Goal: Transaction & Acquisition: Purchase product/service

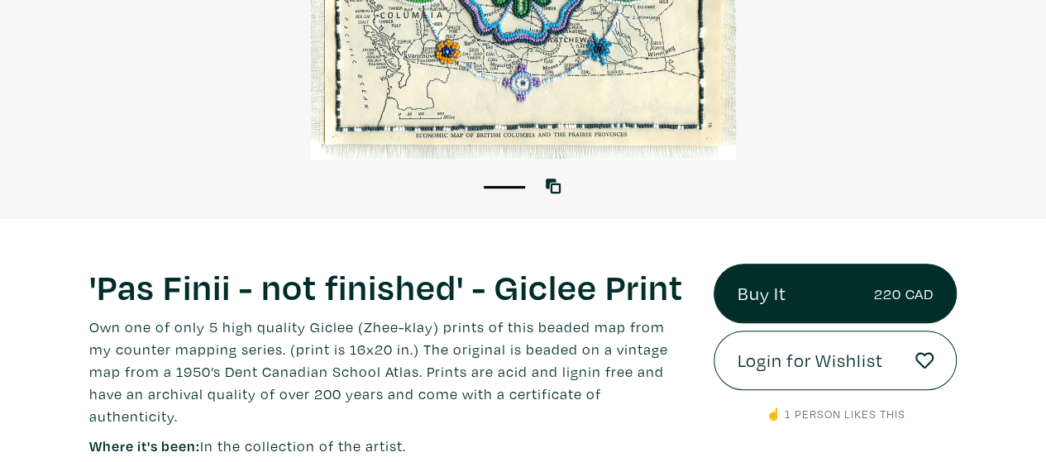
scroll to position [413, 0]
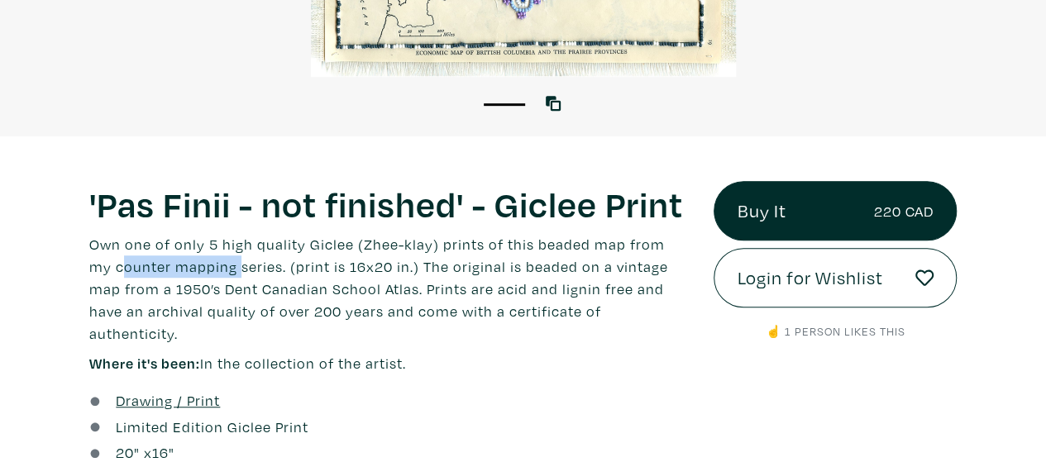
drag, startPoint x: 94, startPoint y: 263, endPoint x: 211, endPoint y: 265, distance: 116.6
click at [211, 265] on p "Own one of only 5 high quality Giclee (Zhee-klay) prints of this beaded map fro…" at bounding box center [388, 289] width 599 height 112
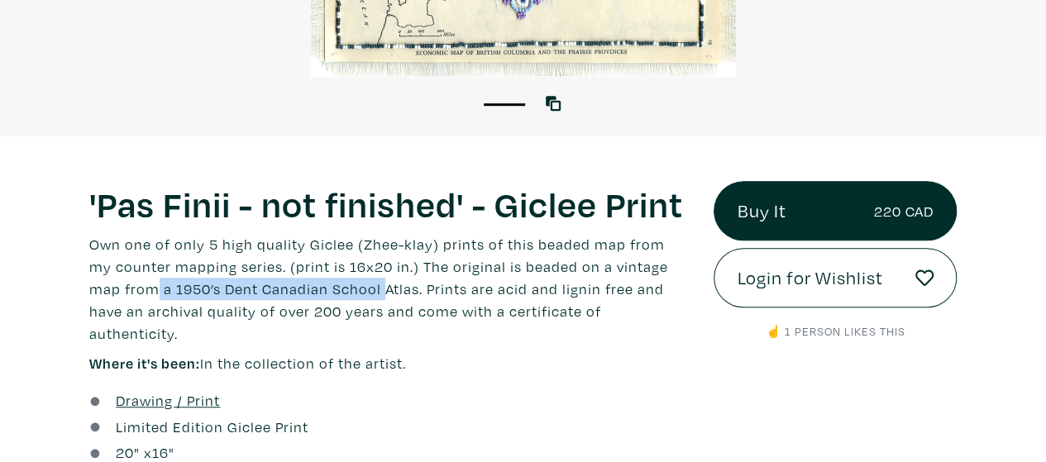
drag, startPoint x: 124, startPoint y: 295, endPoint x: 352, endPoint y: 292, distance: 228.2
click at [347, 292] on p "Own one of only 5 high quality Giclee (Zhee-klay) prints of this beaded map fro…" at bounding box center [388, 289] width 599 height 112
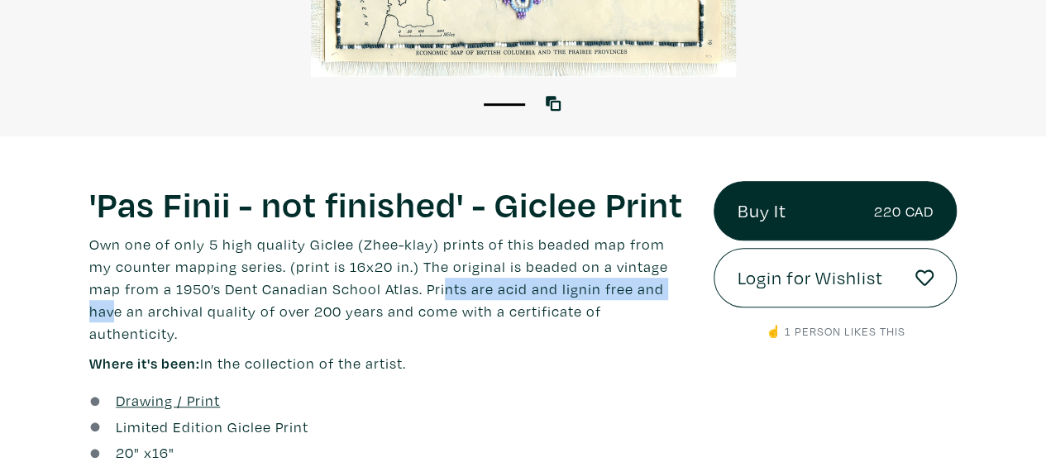
drag, startPoint x: 408, startPoint y: 293, endPoint x: 648, endPoint y: 293, distance: 240.6
click at [648, 293] on p "Own one of only 5 high quality Giclee (Zhee-klay) prints of this beaded map fro…" at bounding box center [388, 289] width 599 height 112
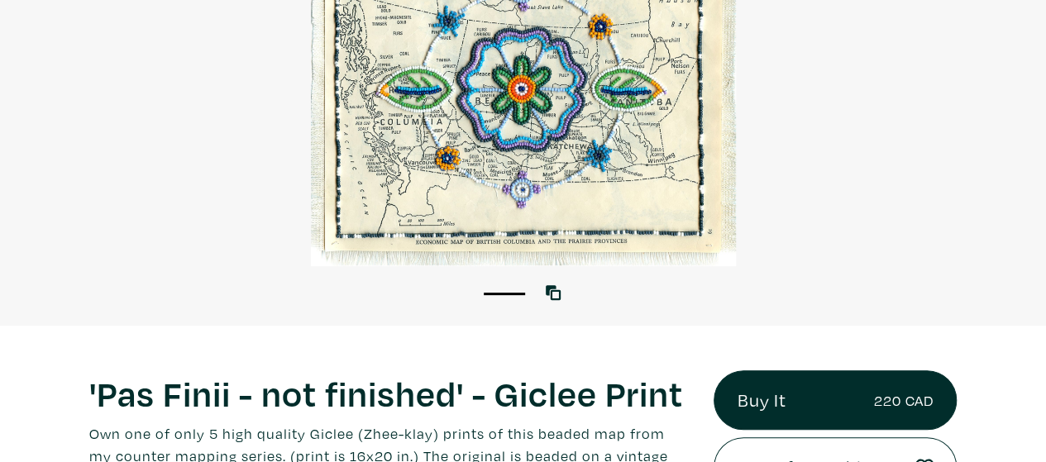
scroll to position [0, 0]
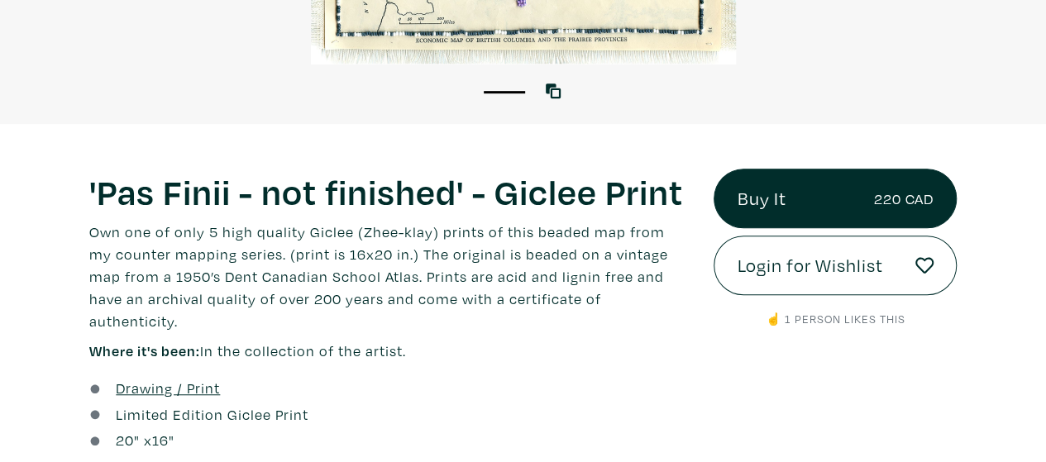
scroll to position [496, 0]
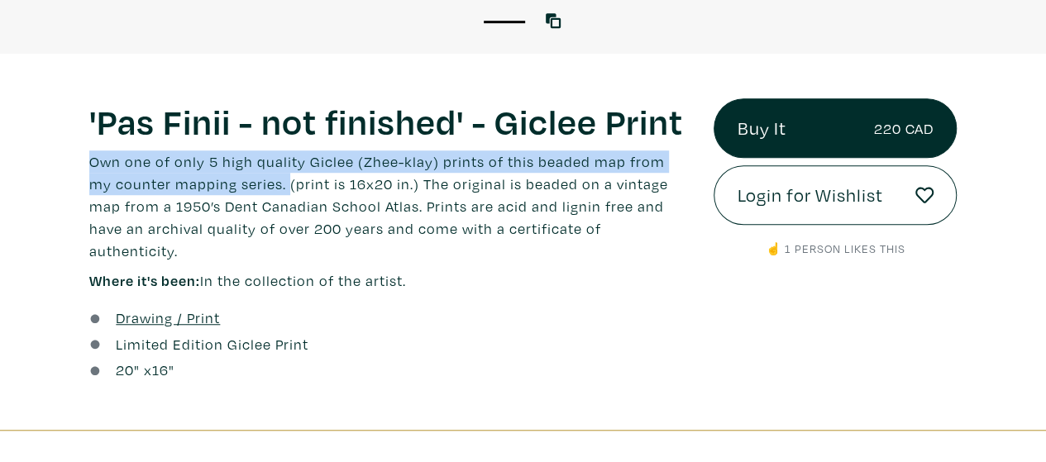
drag, startPoint x: 90, startPoint y: 160, endPoint x: 260, endPoint y: 183, distance: 171.8
click at [260, 183] on p "Own one of only 5 high quality Giclee (Zhee-klay) prints of this beaded map fro…" at bounding box center [388, 206] width 599 height 112
copy p "Own one of only 5 high quality Giclee (Zhee-klay) prints of this beaded map fro…"
